Goal: Navigation & Orientation: Find specific page/section

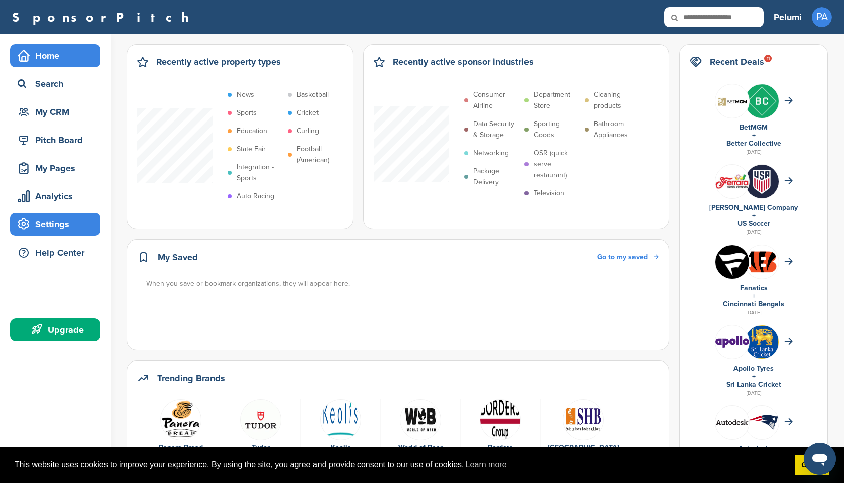
click at [38, 225] on div "Settings" at bounding box center [57, 225] width 85 height 18
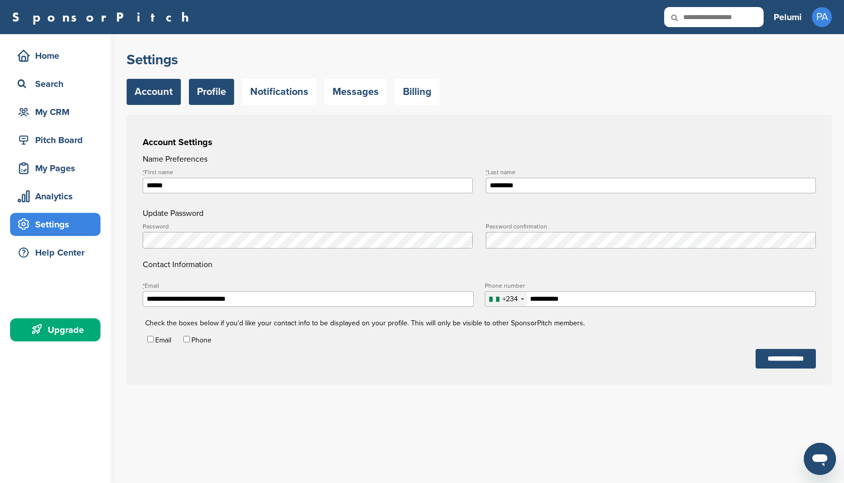
click at [213, 102] on link "Profile" at bounding box center [211, 92] width 45 height 26
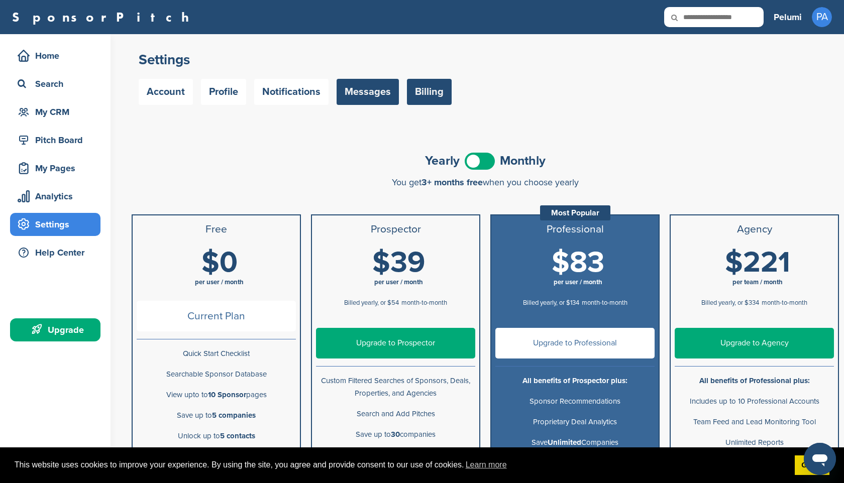
click at [360, 100] on link "Messages" at bounding box center [368, 92] width 62 height 26
